Goal: Navigation & Orientation: Go to known website

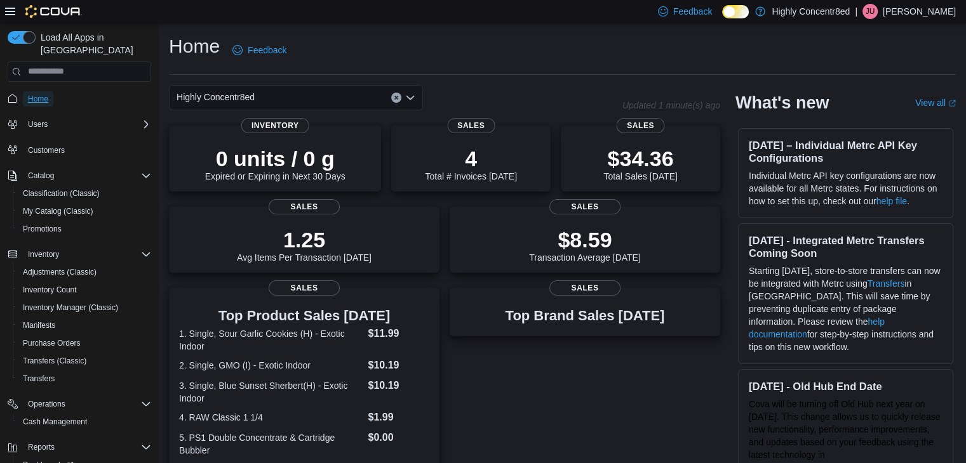
click at [50, 91] on link "Home" at bounding box center [38, 98] width 30 height 15
click at [335, 64] on div "Home Feedback" at bounding box center [562, 50] width 787 height 33
